Goal: Information Seeking & Learning: Learn about a topic

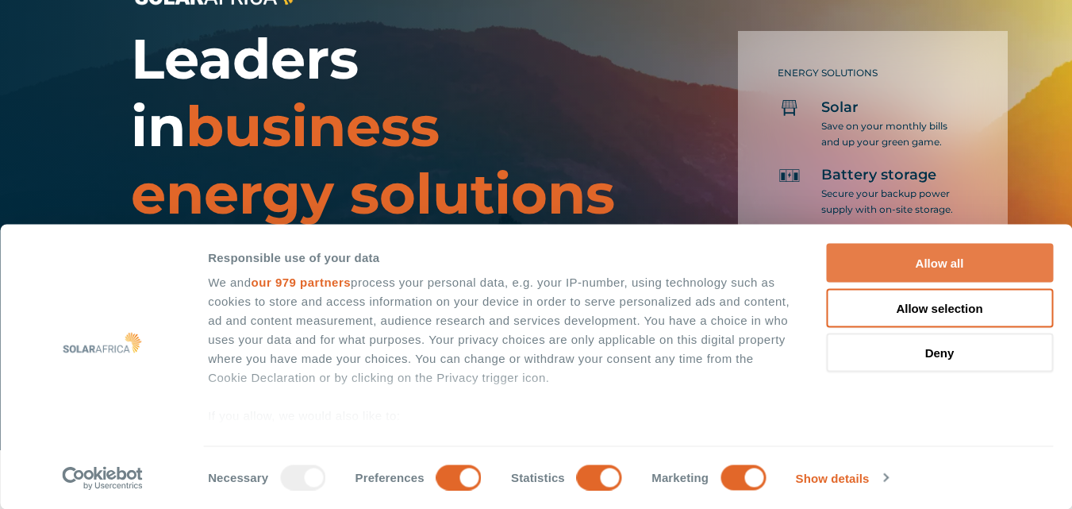
click at [934, 259] on button "Allow all" at bounding box center [939, 263] width 227 height 39
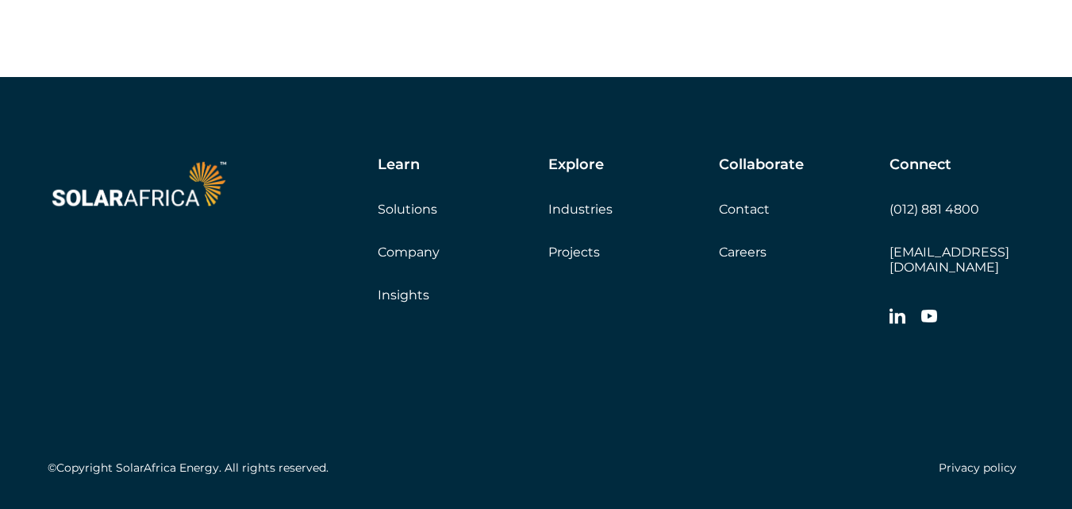
scroll to position [4554, 0]
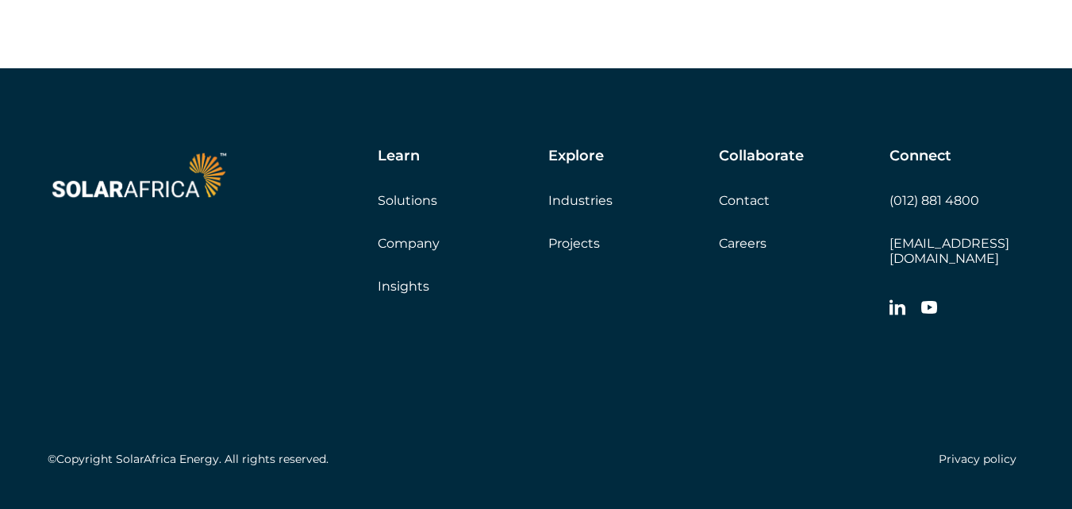
click at [394, 206] on link "Solutions" at bounding box center [408, 200] width 60 height 15
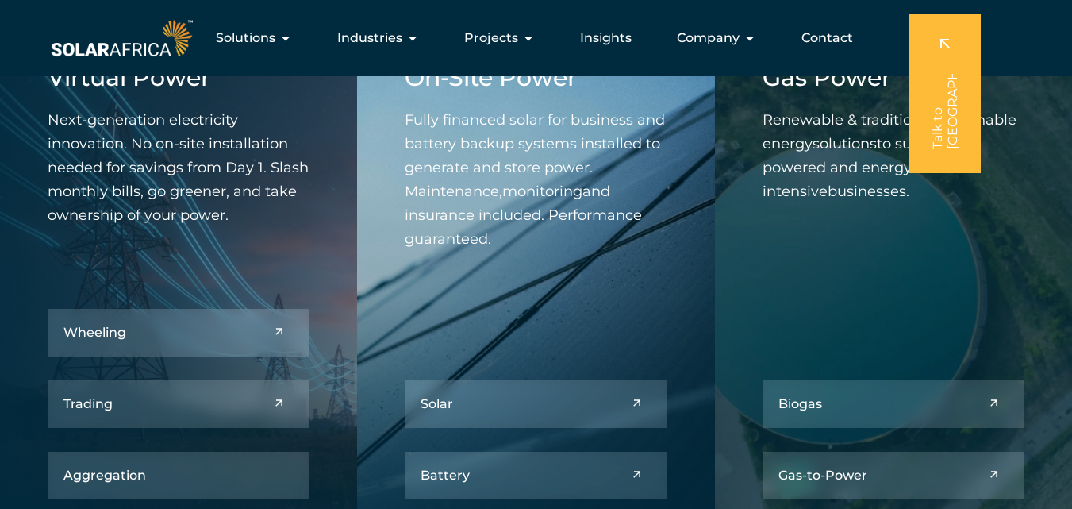
scroll to position [627, 0]
